Goal: Task Accomplishment & Management: Use online tool/utility

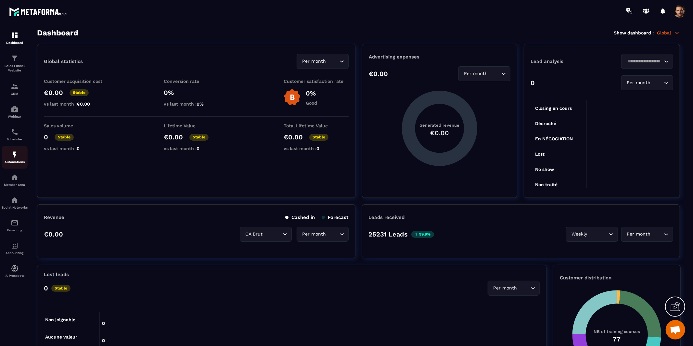
click at [14, 162] on p "Automations" at bounding box center [15, 162] width 26 height 4
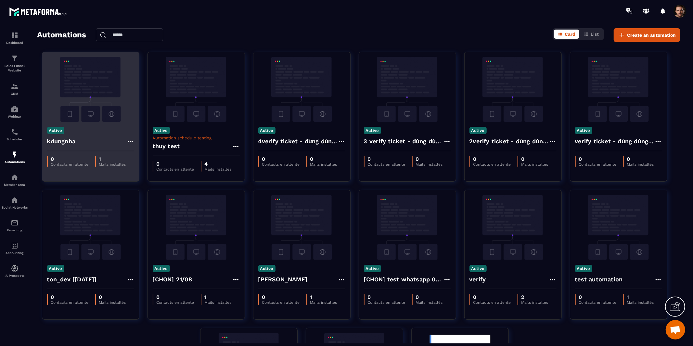
click at [101, 126] on div "Active kdungnha" at bounding box center [90, 136] width 97 height 29
click at [99, 144] on div "kdungnha" at bounding box center [90, 143] width 87 height 16
click at [87, 142] on div "kdungnha" at bounding box center [90, 143] width 87 height 16
click at [90, 111] on img at bounding box center [90, 89] width 87 height 65
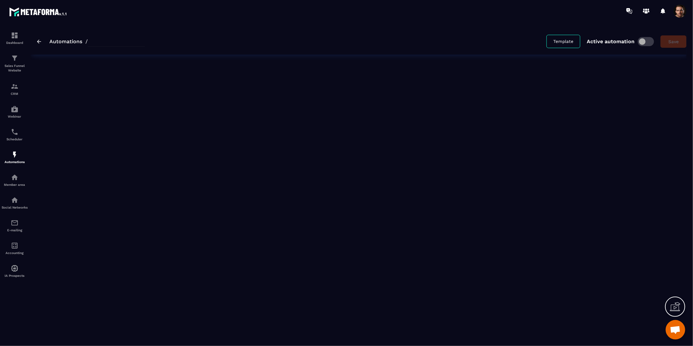
type input "********"
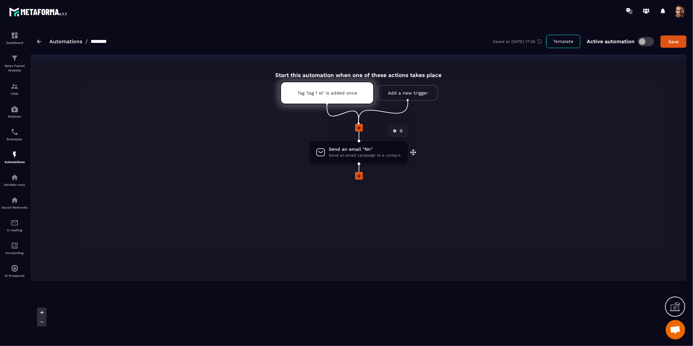
click at [359, 155] on span "Send an email campaign to a contact." at bounding box center [365, 155] width 72 height 6
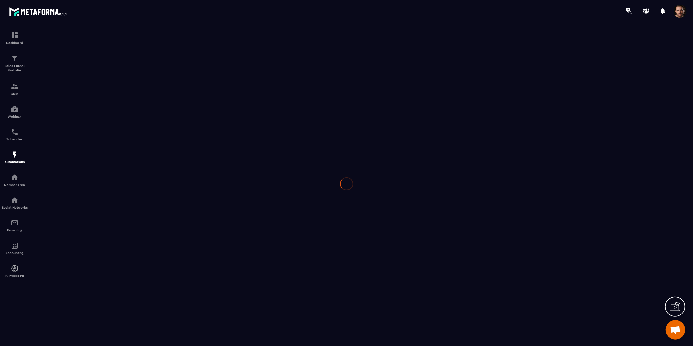
click at [357, 155] on div at bounding box center [346, 184] width 693 height 324
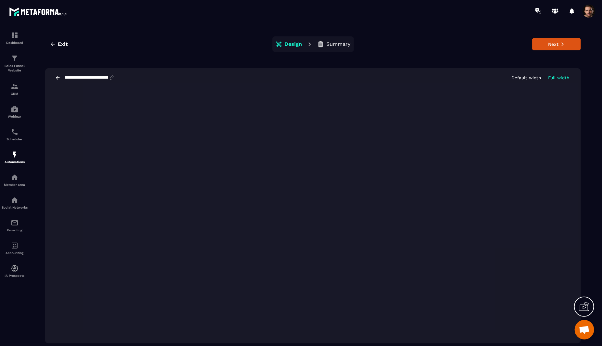
click at [338, 44] on p "Summary" at bounding box center [339, 44] width 24 height 6
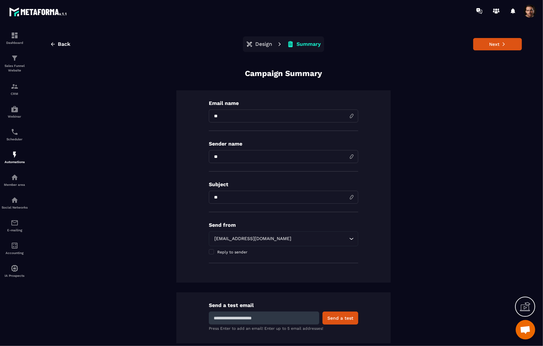
scroll to position [31, 0]
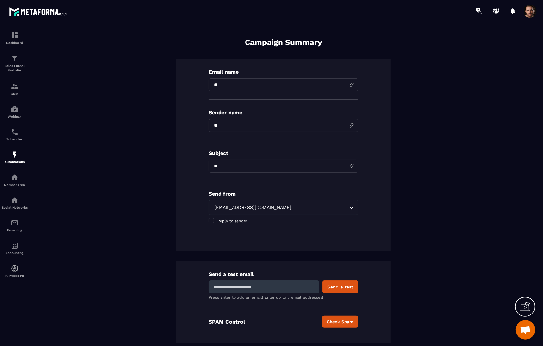
click at [331, 322] on button "Check Spam" at bounding box center [340, 322] width 36 height 12
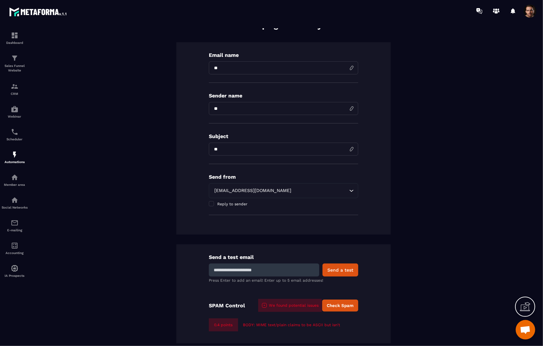
scroll to position [15, 0]
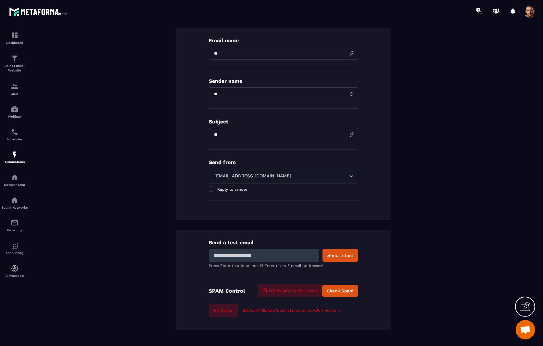
click at [339, 293] on button "Check Spam" at bounding box center [340, 291] width 36 height 12
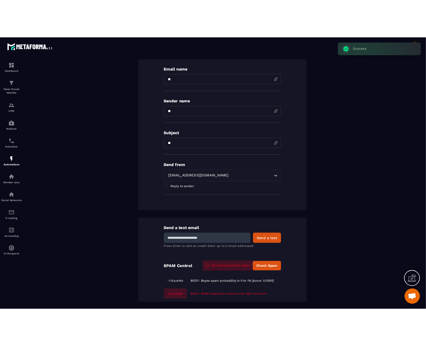
scroll to position [64, 0]
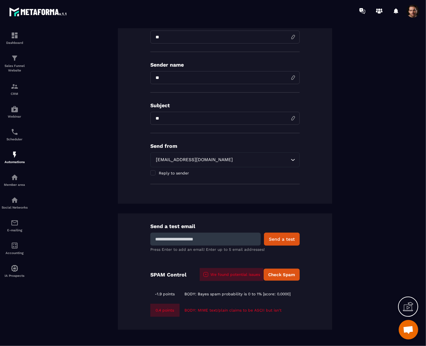
click at [281, 275] on button "Check Spam" at bounding box center [282, 275] width 36 height 12
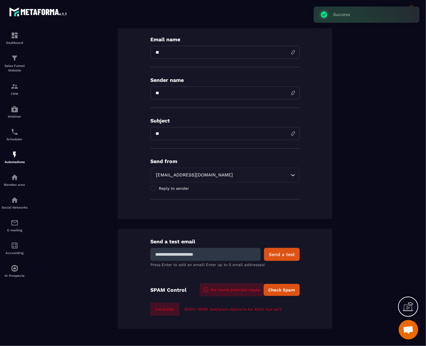
scroll to position [48, 0]
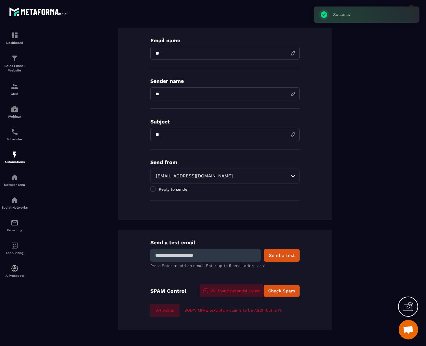
click at [280, 291] on button "Check Spam" at bounding box center [282, 291] width 36 height 12
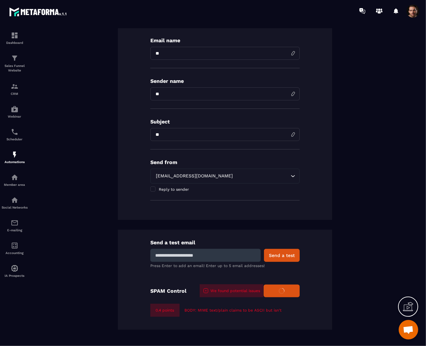
scroll to position [64, 0]
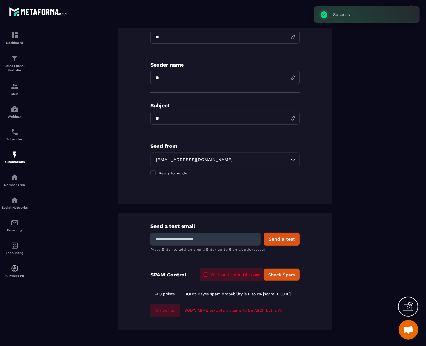
click at [291, 274] on button "Check Spam" at bounding box center [282, 275] width 36 height 12
